Goal: Task Accomplishment & Management: Manage account settings

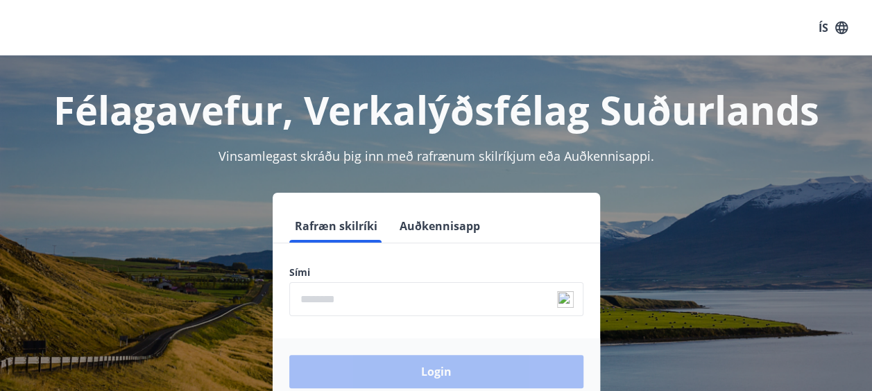
click at [402, 297] on input "phone" at bounding box center [436, 299] width 294 height 34
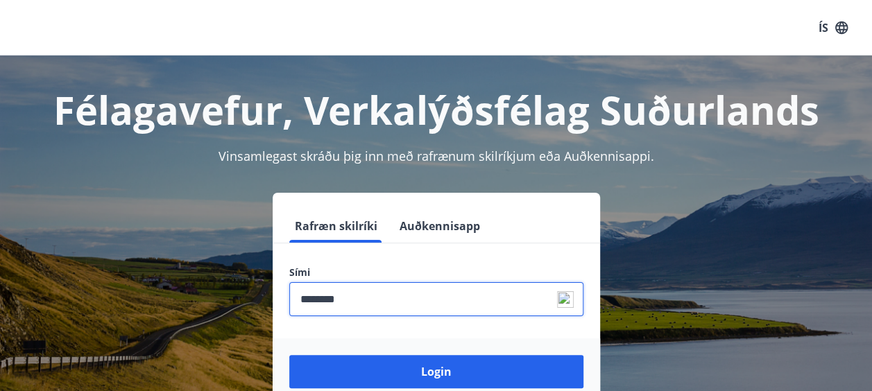
type input "********"
click at [289, 355] on button "Login" at bounding box center [436, 371] width 294 height 33
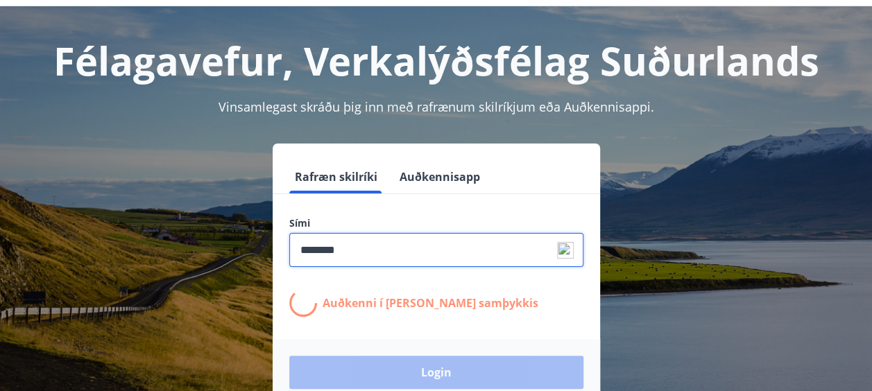
scroll to position [69, 0]
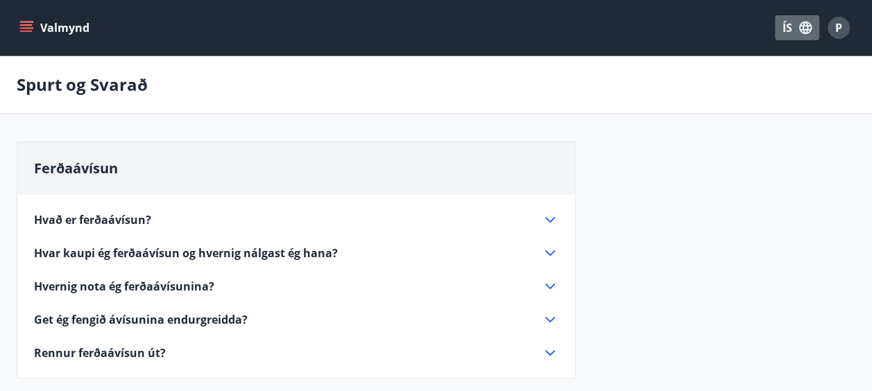
click at [788, 29] on button "ÍS" at bounding box center [797, 27] width 44 height 25
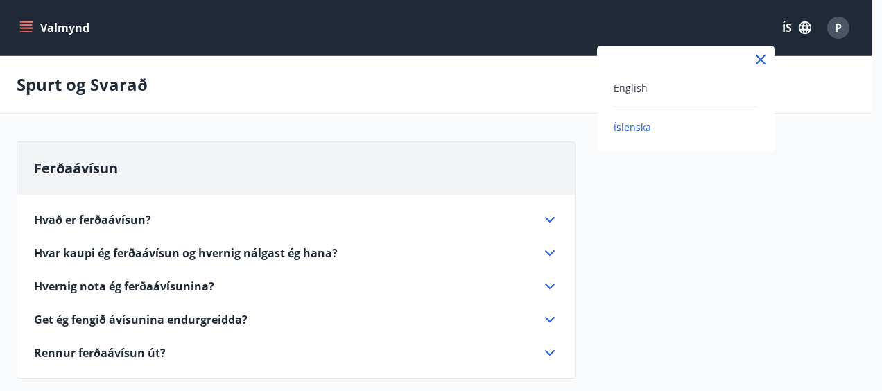
click at [660, 83] on div "English" at bounding box center [686, 87] width 144 height 17
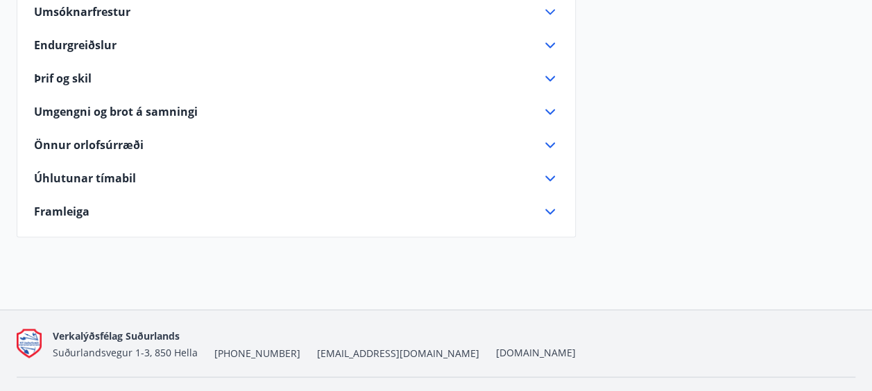
scroll to position [1102, 0]
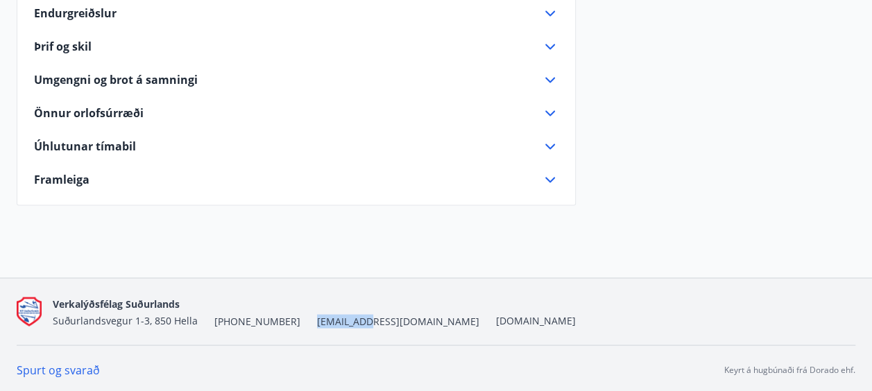
drag, startPoint x: 291, startPoint y: 339, endPoint x: 337, endPoint y: 329, distance: 46.7
click at [337, 329] on div "Verkalýðsfélag Suðurlands Suðurlandsvegur 1-3, 850 Hella +354 487-5000 vs@vlfs.…" at bounding box center [436, 311] width 839 height 67
copy span "[EMAIL_ADDRESS][DOMAIN_NAME]"
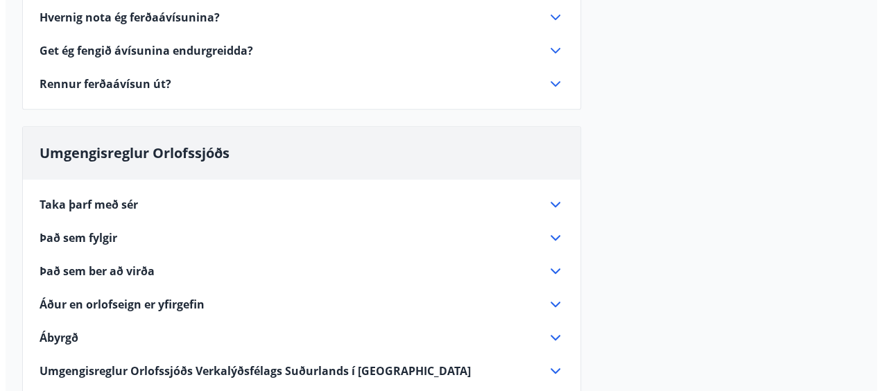
scroll to position [0, 0]
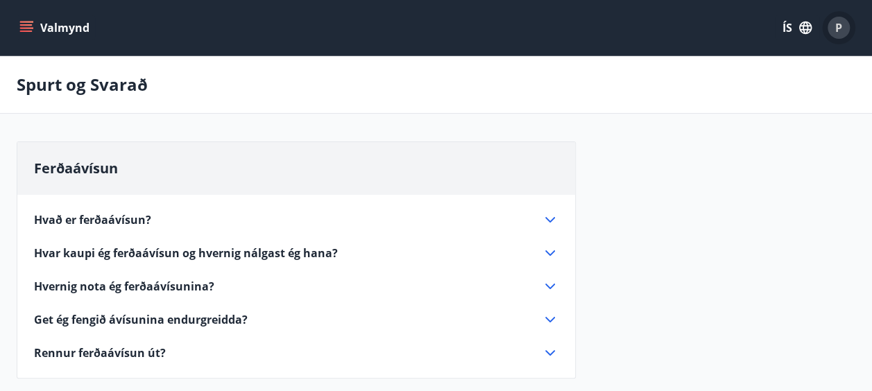
click at [832, 17] on span "P" at bounding box center [839, 28] width 22 height 22
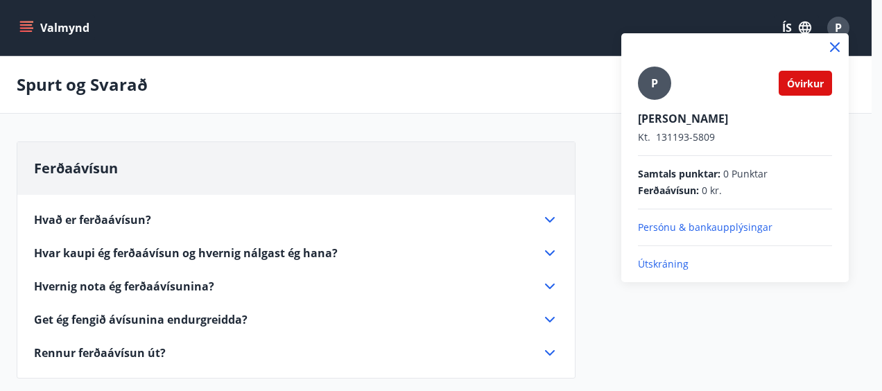
click at [700, 231] on p "Persónu & bankaupplýsingar" at bounding box center [735, 228] width 194 height 14
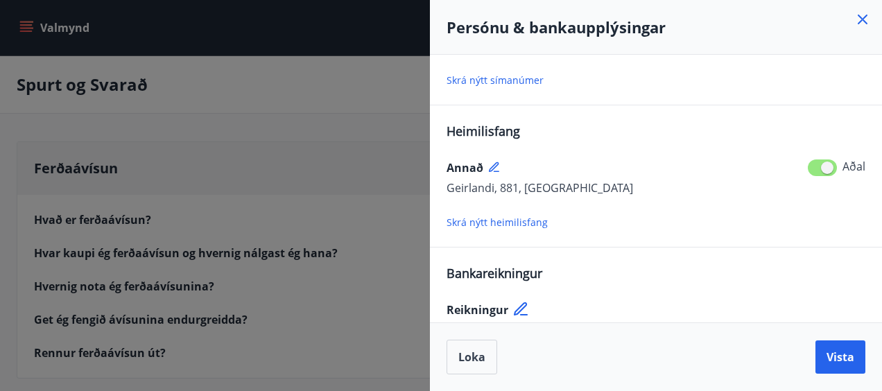
scroll to position [247, 0]
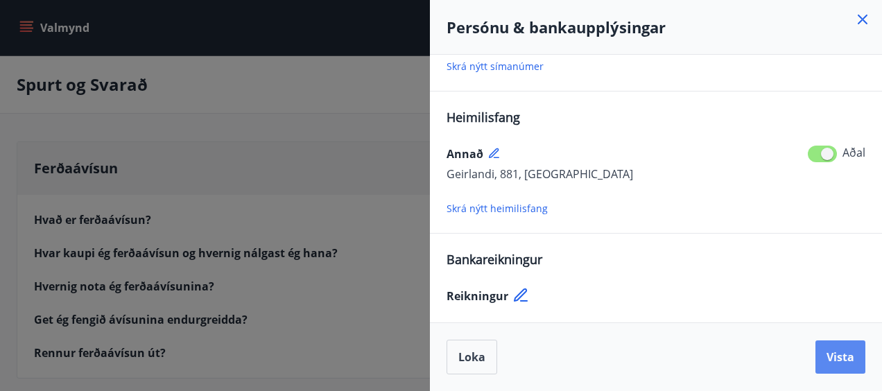
click at [840, 362] on span "Vista" at bounding box center [841, 357] width 28 height 15
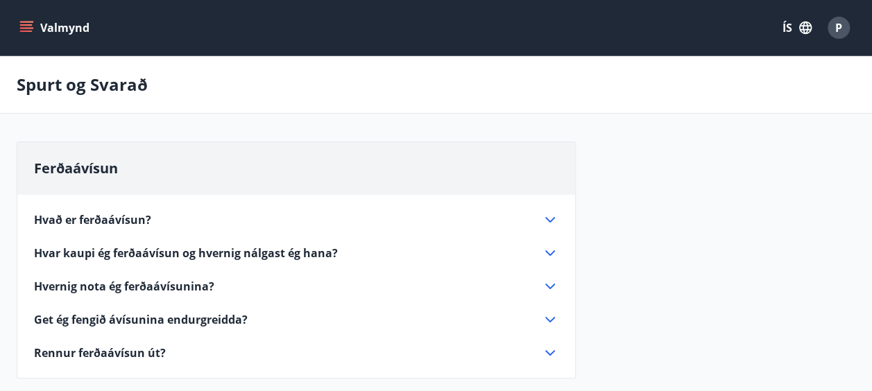
click at [794, 31] on button "ÍS" at bounding box center [797, 27] width 44 height 25
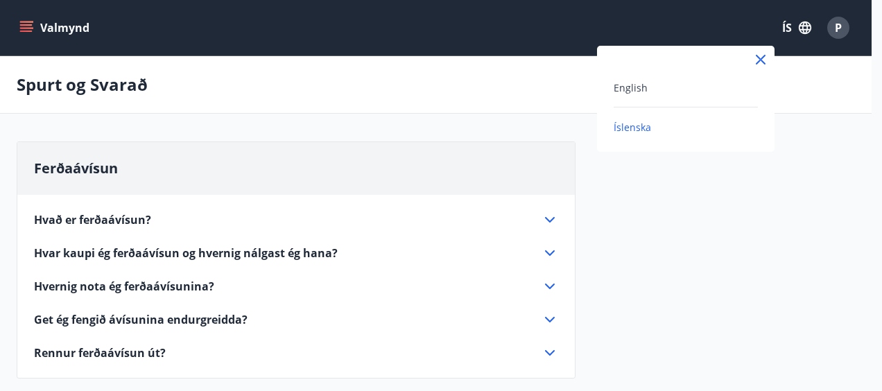
click at [666, 82] on div "English" at bounding box center [686, 87] width 144 height 17
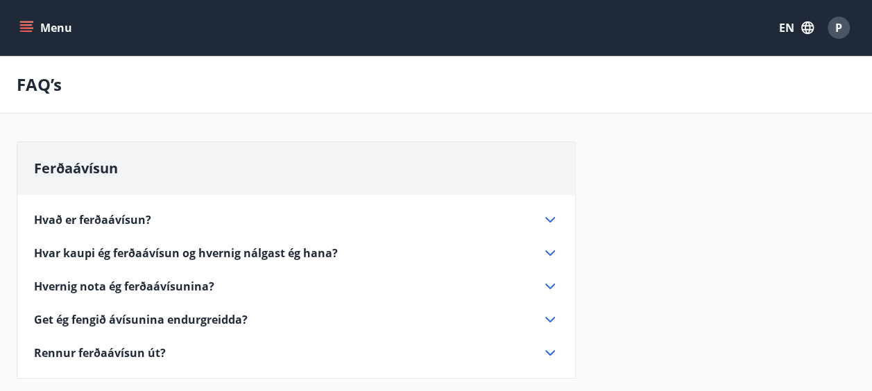
click at [837, 25] on span "P" at bounding box center [838, 27] width 7 height 15
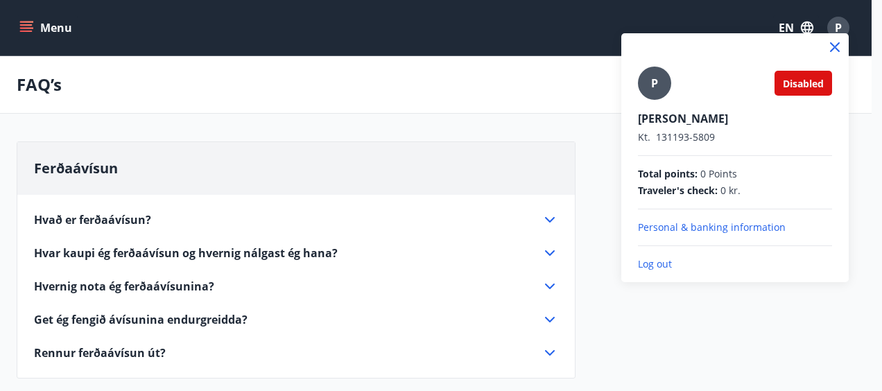
click at [762, 232] on p "Personal & banking information" at bounding box center [735, 228] width 194 height 14
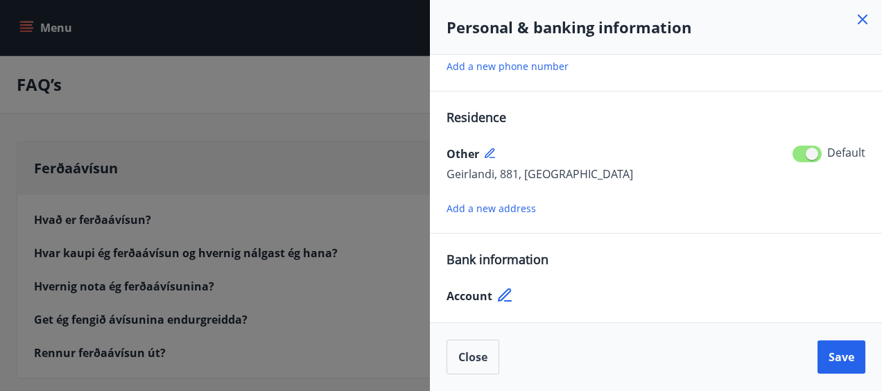
click at [512, 300] on icon at bounding box center [506, 296] width 17 height 17
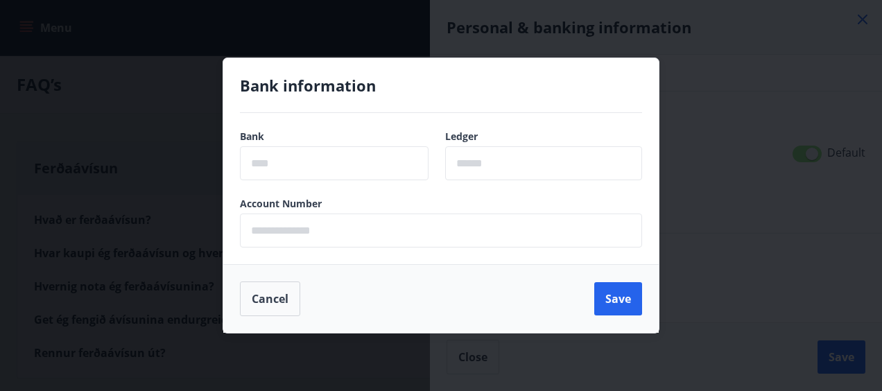
click at [340, 169] on input "text" at bounding box center [334, 163] width 189 height 34
type input "****"
type input "**"
type input "******"
click at [614, 298] on button "Save" at bounding box center [618, 298] width 48 height 33
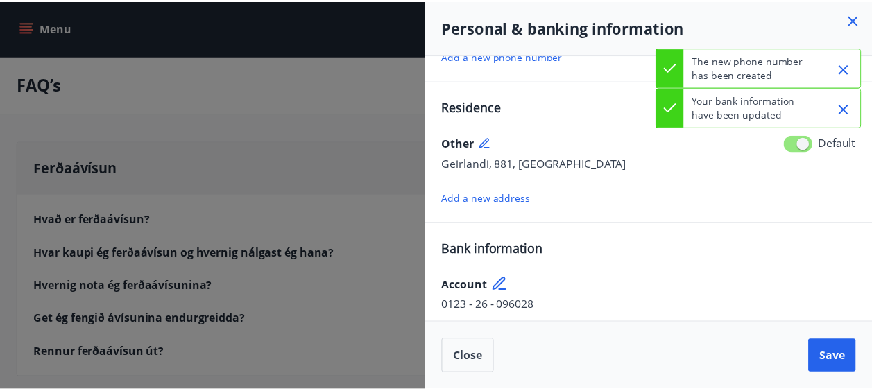
scroll to position [264, 0]
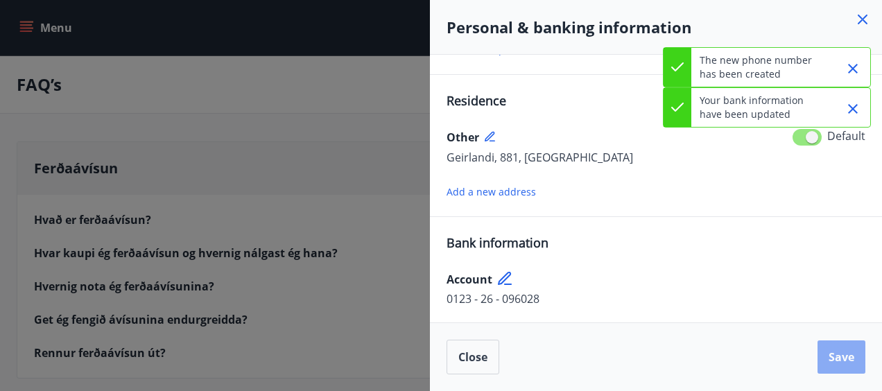
click at [831, 370] on button "Save" at bounding box center [842, 357] width 48 height 33
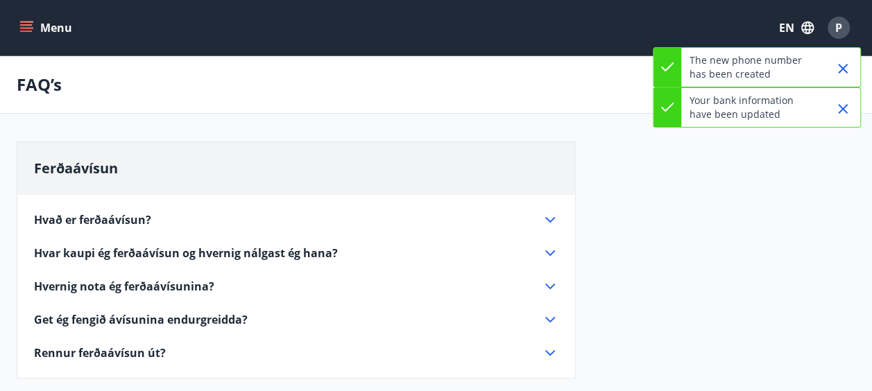
click at [39, 20] on button "Menu" at bounding box center [47, 27] width 61 height 25
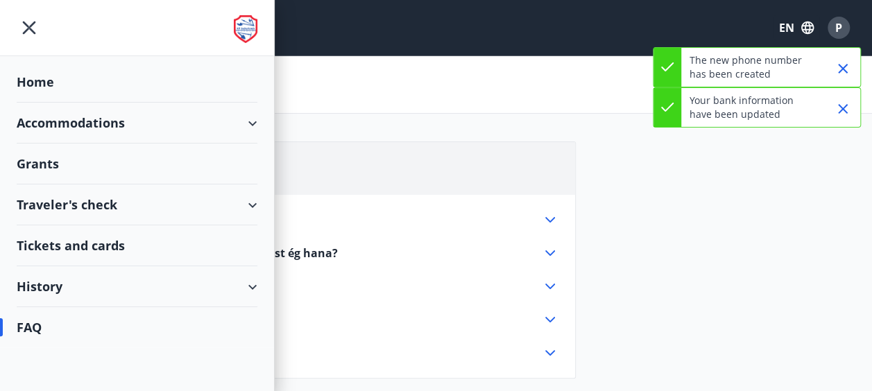
click at [162, 119] on div "Accommodations" at bounding box center [137, 123] width 241 height 41
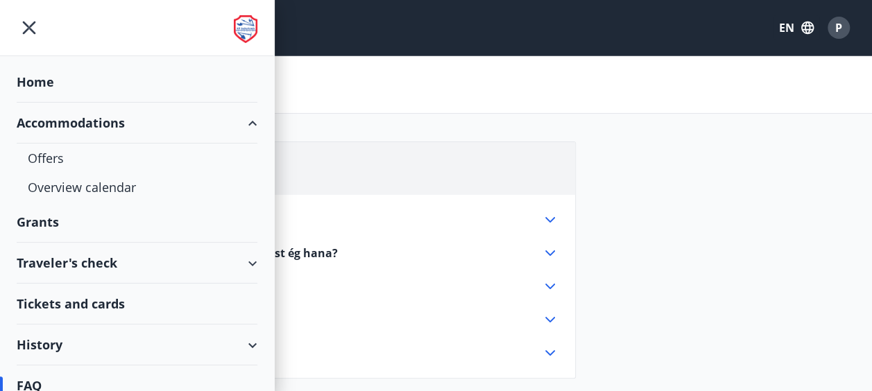
click at [251, 263] on div "Traveler's check" at bounding box center [137, 263] width 274 height 41
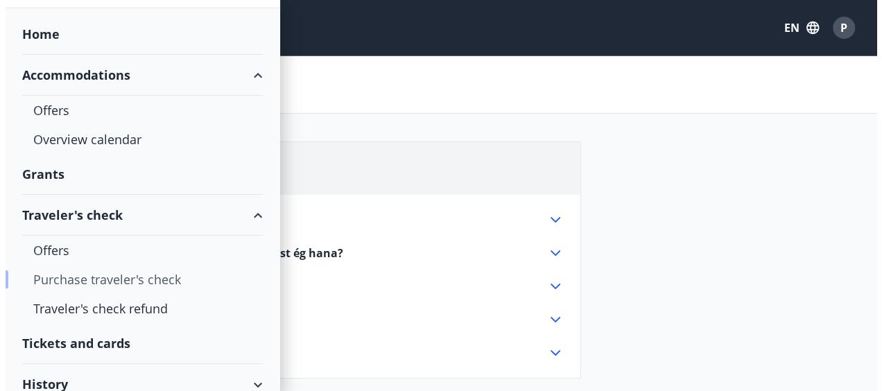
scroll to position [69, 0]
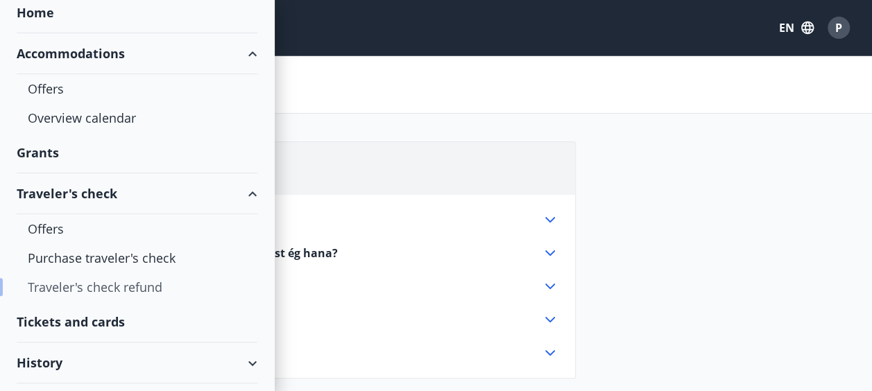
click at [166, 282] on div "Traveler's check refund" at bounding box center [137, 287] width 219 height 29
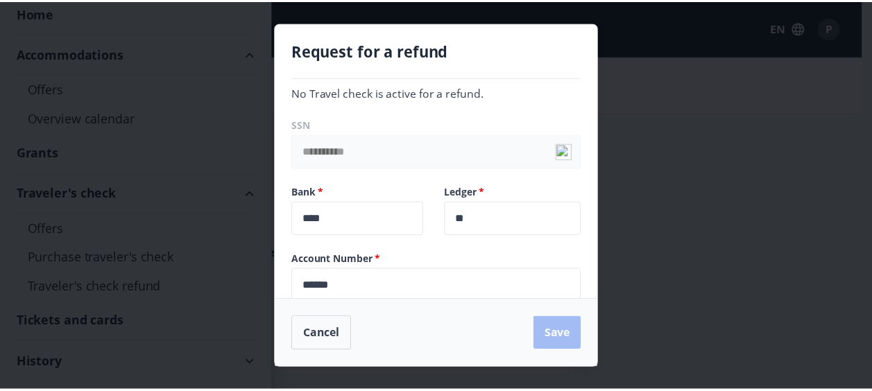
scroll to position [0, 0]
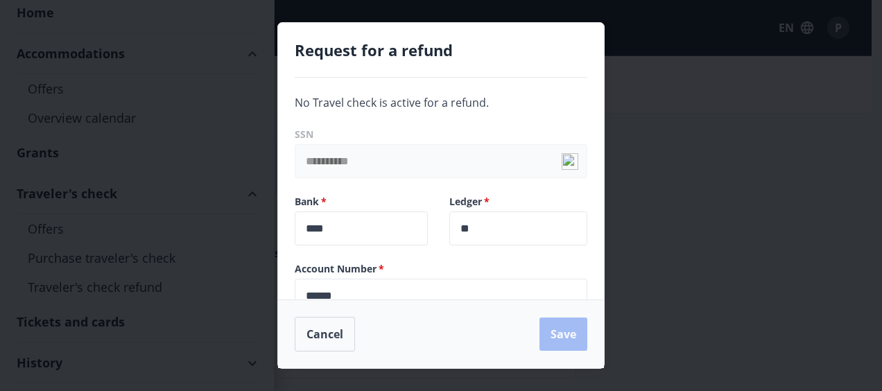
click at [409, 187] on div "Bank   * **** ​" at bounding box center [355, 211] width 155 height 67
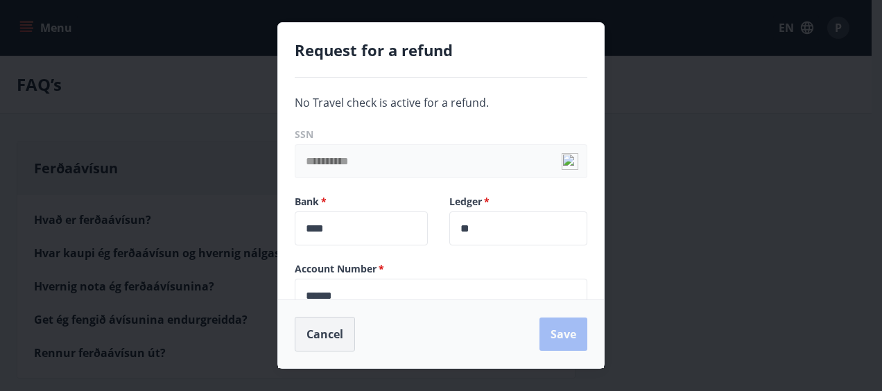
click at [334, 323] on button "Cancel" at bounding box center [325, 334] width 60 height 35
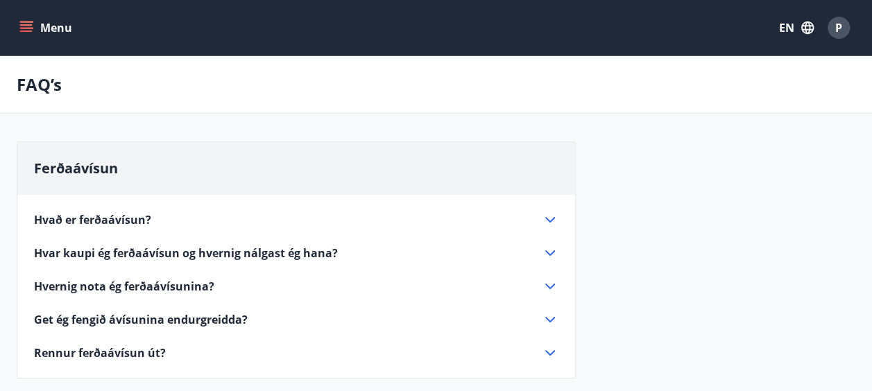
click at [26, 30] on icon "menu" at bounding box center [26, 28] width 14 height 14
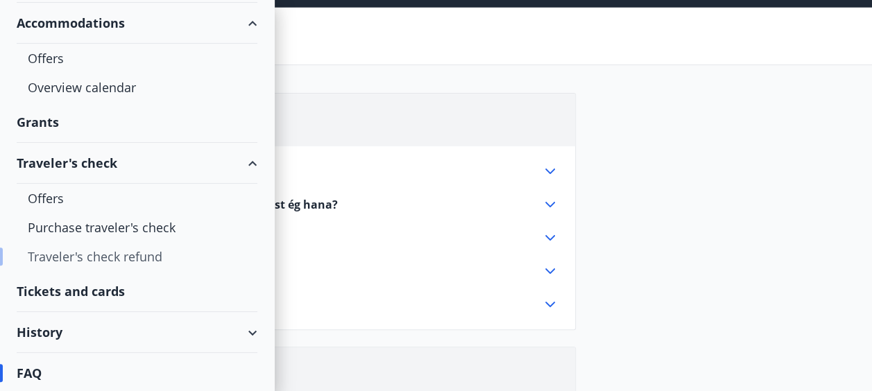
scroll to position [69, 0]
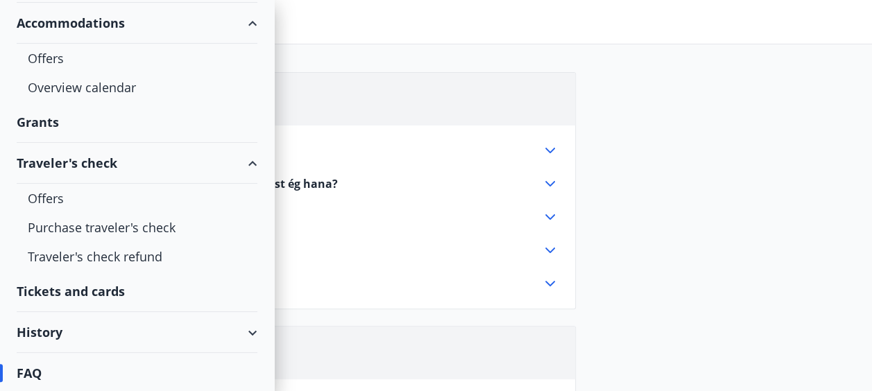
click at [155, 341] on div "History" at bounding box center [137, 332] width 241 height 41
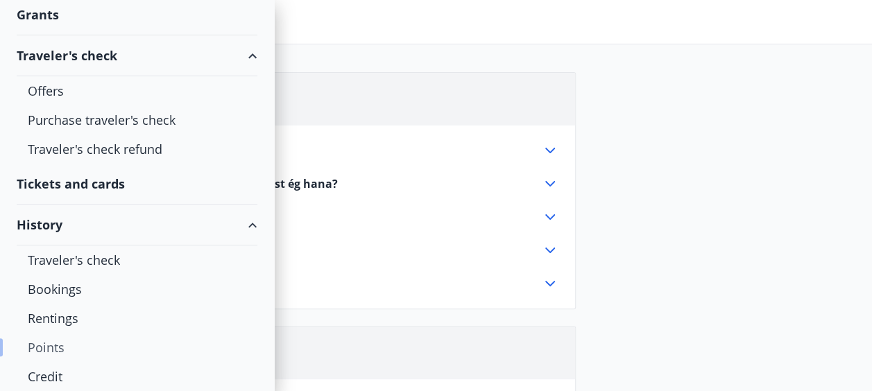
scroll to position [275, 0]
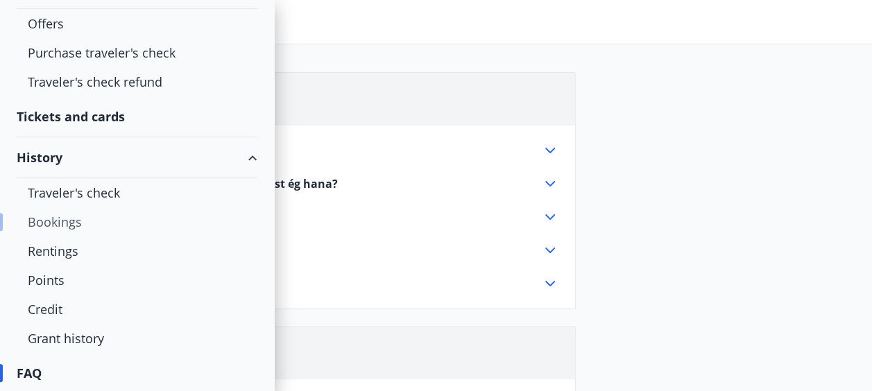
click at [72, 223] on div "Bookings" at bounding box center [137, 221] width 219 height 29
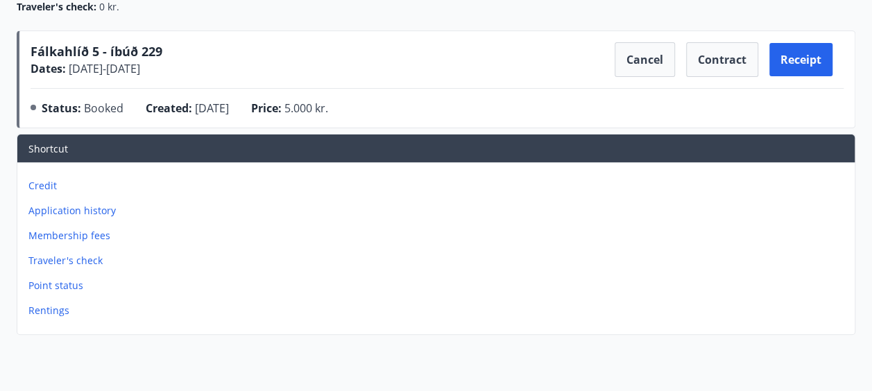
scroll to position [208, 0]
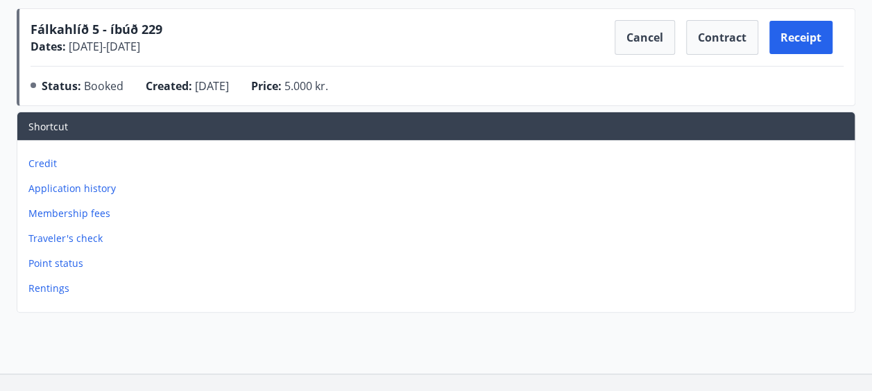
click at [95, 236] on p "Traveler's check" at bounding box center [438, 239] width 821 height 14
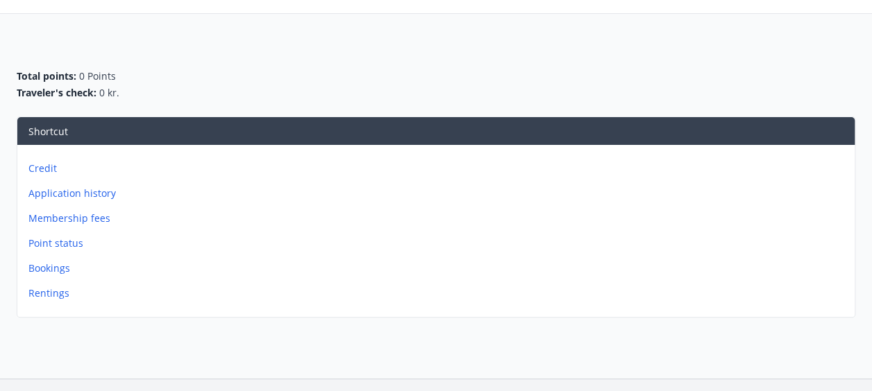
scroll to position [69, 0]
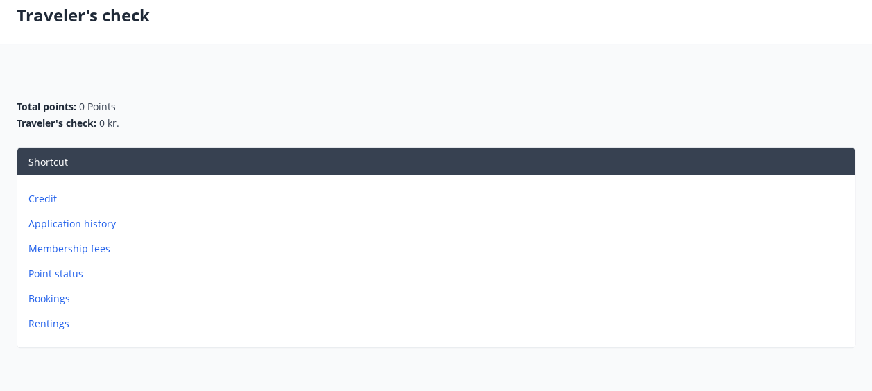
click at [64, 301] on p "Bookings" at bounding box center [438, 299] width 821 height 14
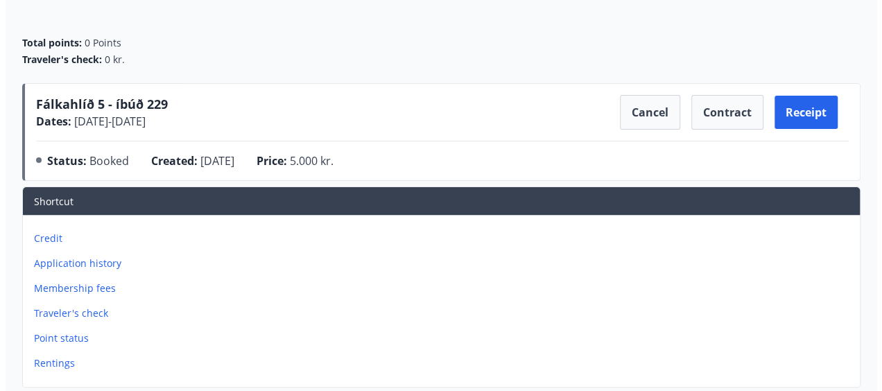
scroll to position [139, 0]
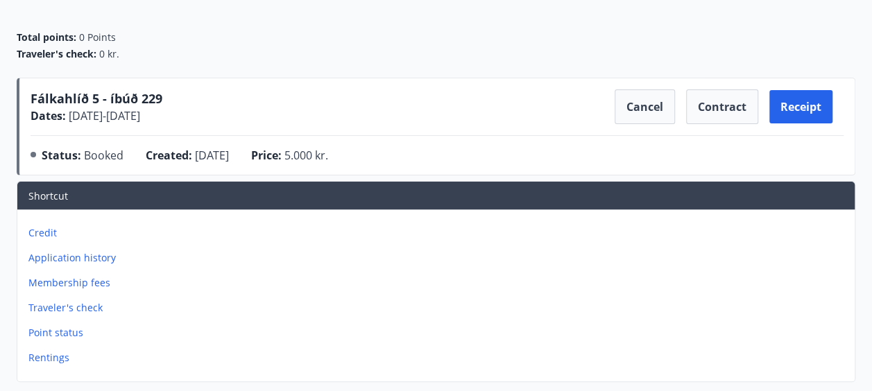
click at [405, 115] on div "Fálkahlíð 5 - íbúð 229 Dates : 20.10.2025 - 21.10.2025 Cancel Contract Receipt" at bounding box center [437, 106] width 813 height 35
click at [674, 112] on button "Cancel" at bounding box center [645, 106] width 60 height 35
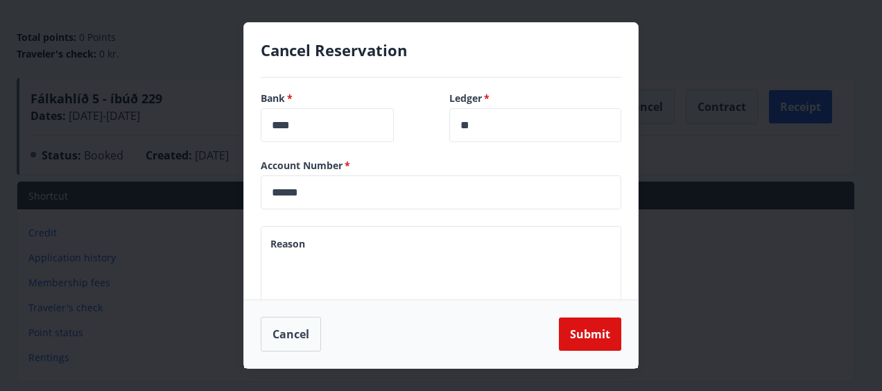
scroll to position [159, 0]
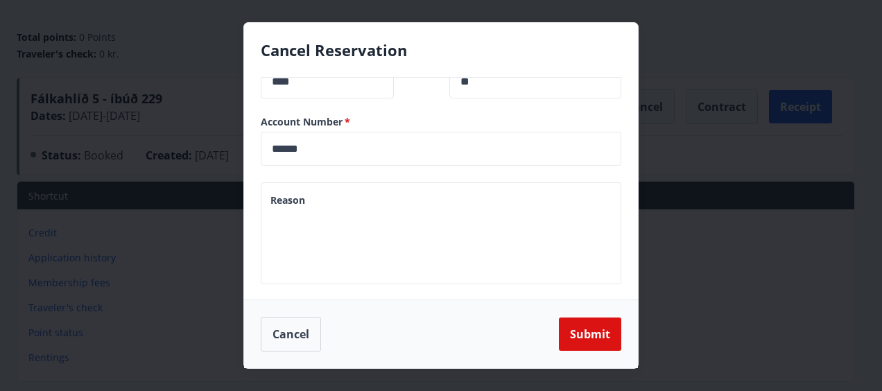
click at [387, 204] on textarea "Reason" at bounding box center [441, 233] width 341 height 79
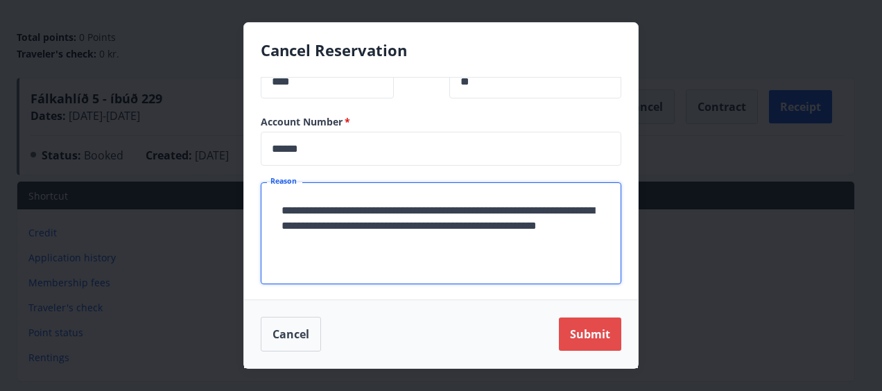
type textarea "**********"
click at [582, 340] on button "Submit" at bounding box center [590, 334] width 62 height 33
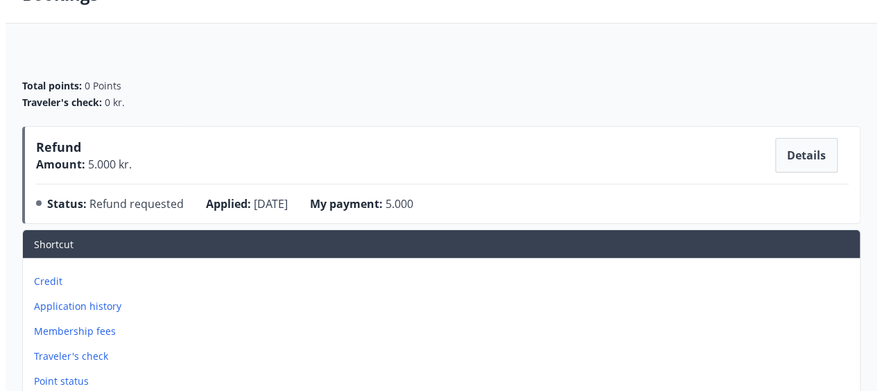
scroll to position [69, 0]
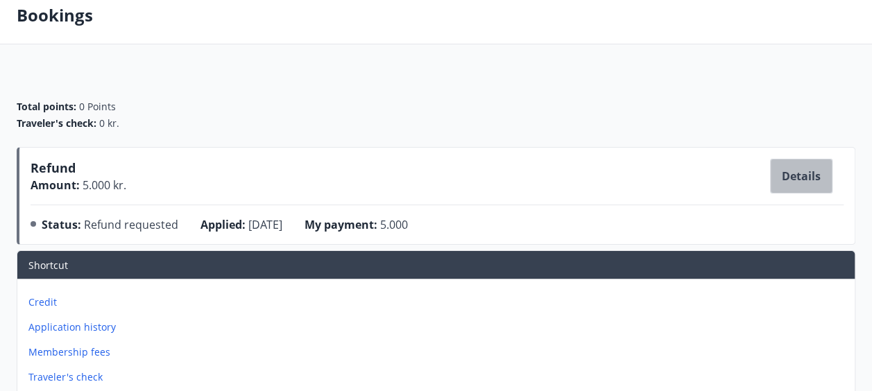
click at [800, 183] on button "Details" at bounding box center [801, 176] width 62 height 35
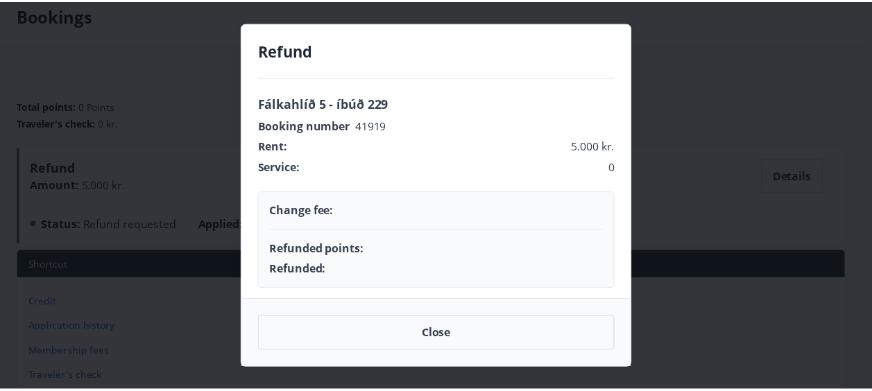
scroll to position [71, 0]
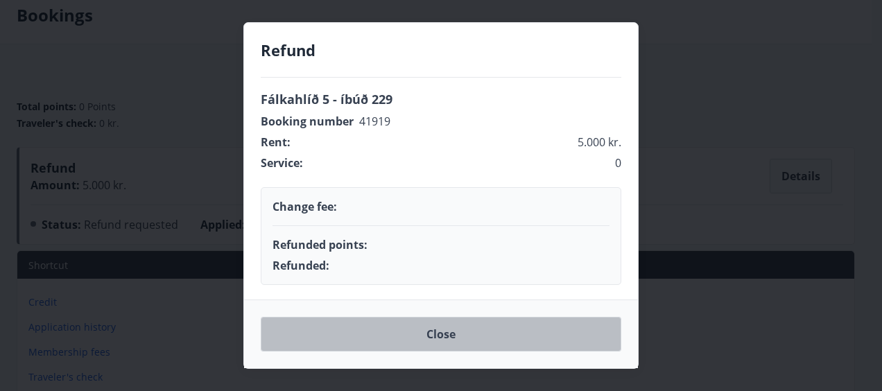
click at [456, 336] on button "Close" at bounding box center [441, 334] width 361 height 35
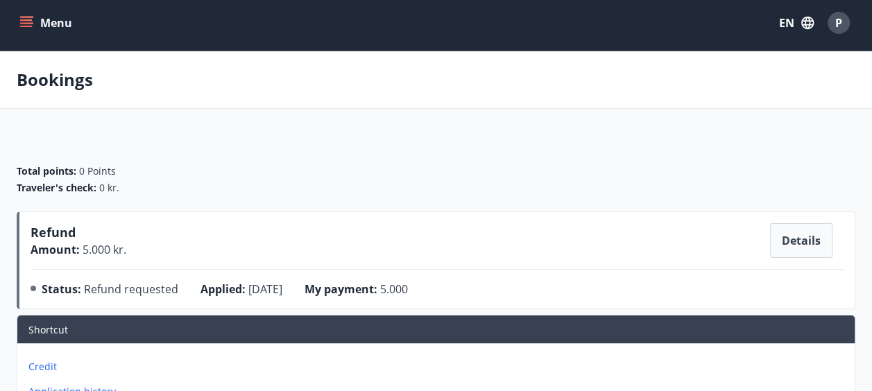
scroll to position [0, 0]
